Goal: Transaction & Acquisition: Purchase product/service

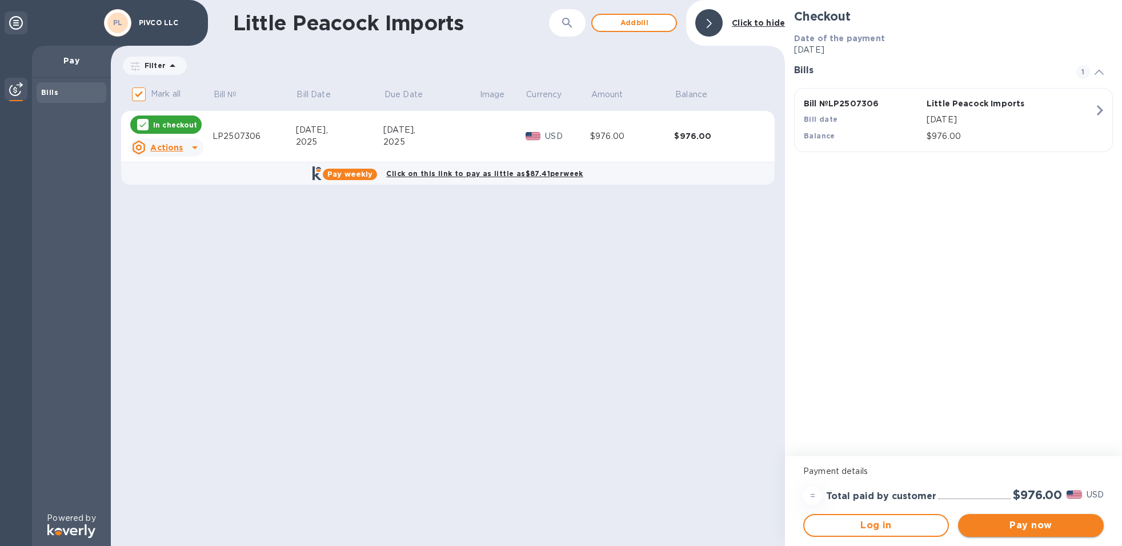
click at [1039, 526] on span "Pay now" at bounding box center [1030, 525] width 127 height 14
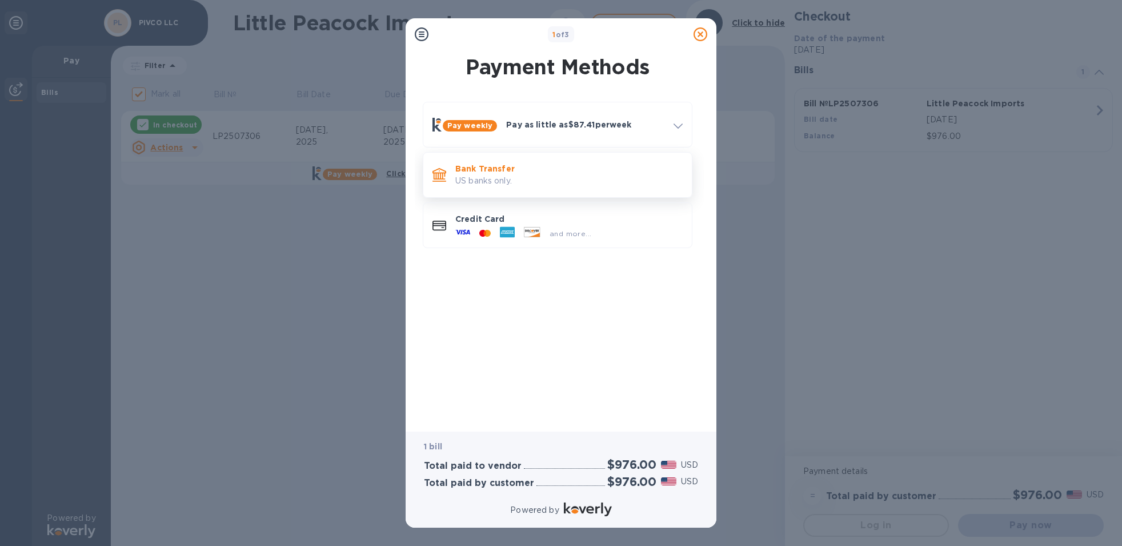
click at [536, 175] on p "US banks only." at bounding box center [568, 181] width 227 height 12
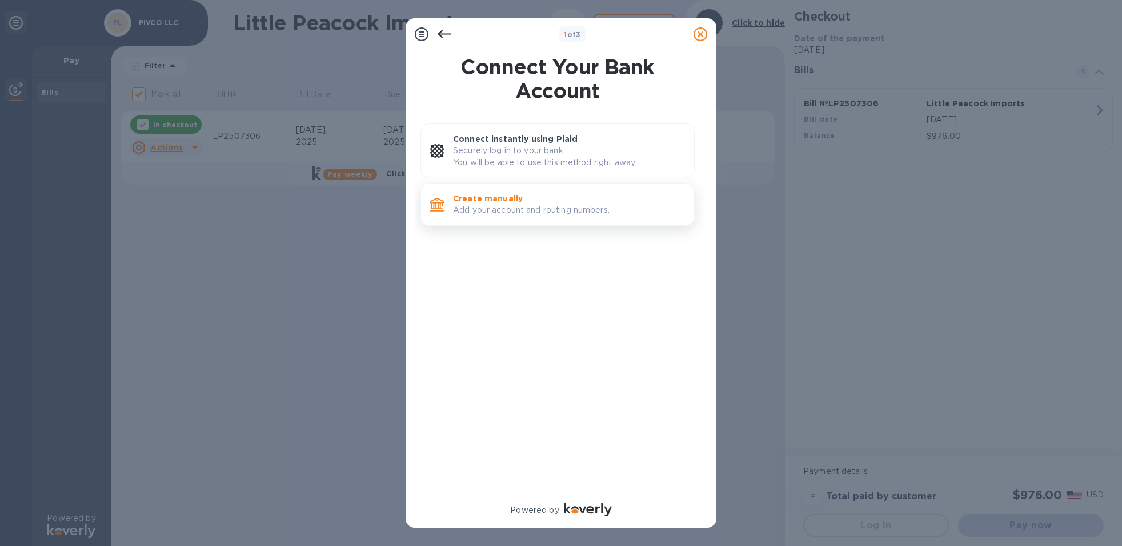
click at [495, 204] on p "Add your account and routing numbers." at bounding box center [569, 210] width 232 height 12
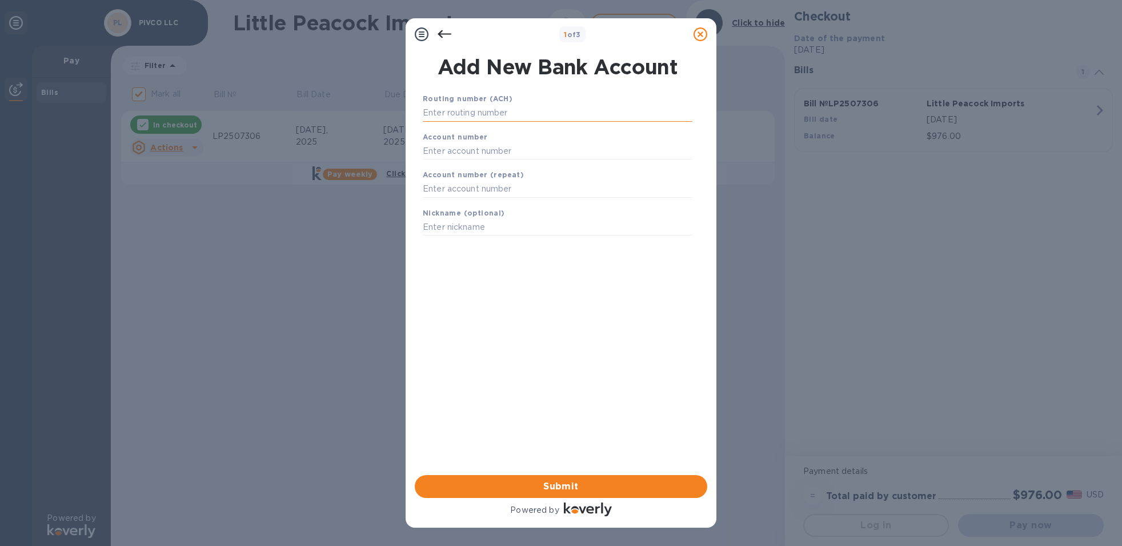
click at [465, 118] on input "text" at bounding box center [558, 113] width 270 height 17
type input "021000021"
type input "603958213"
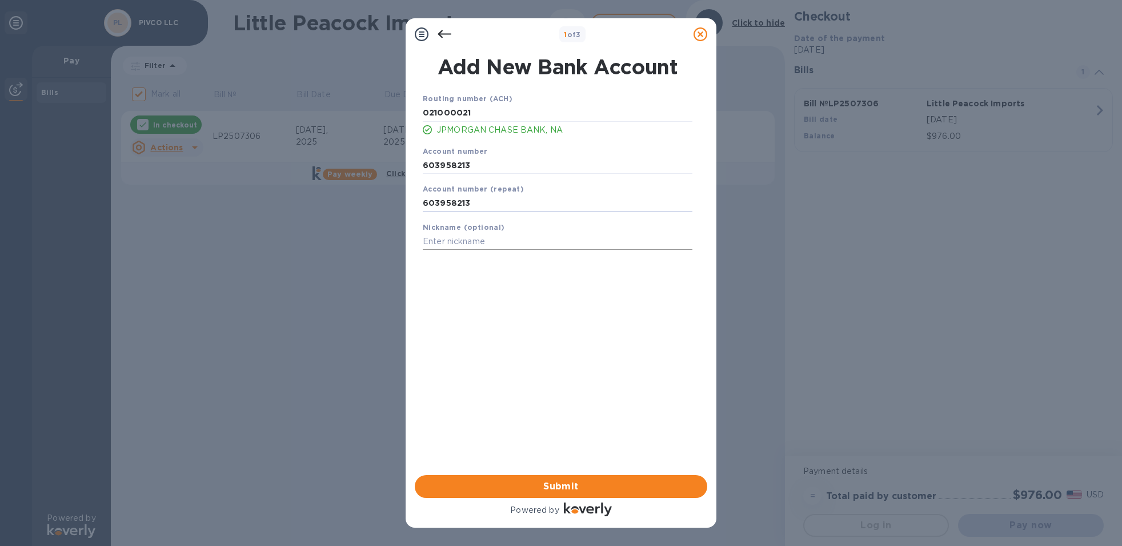
type input "603958213"
click at [466, 241] on input "text" at bounding box center [558, 241] width 270 height 17
type input "PIVCO LLC"
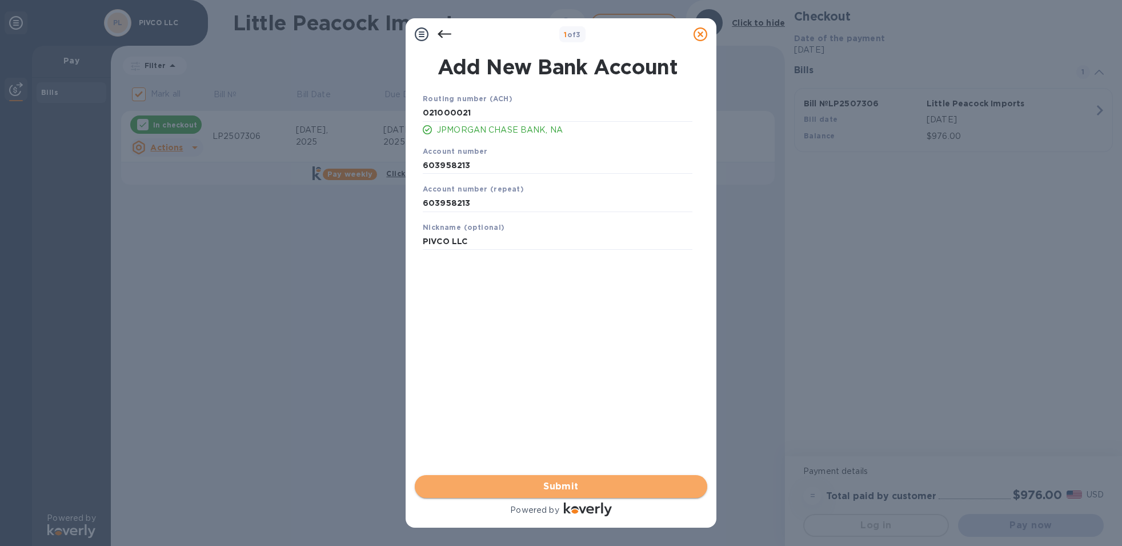
click at [574, 482] on span "Submit" at bounding box center [561, 486] width 274 height 14
